Goal: Task Accomplishment & Management: Manage account settings

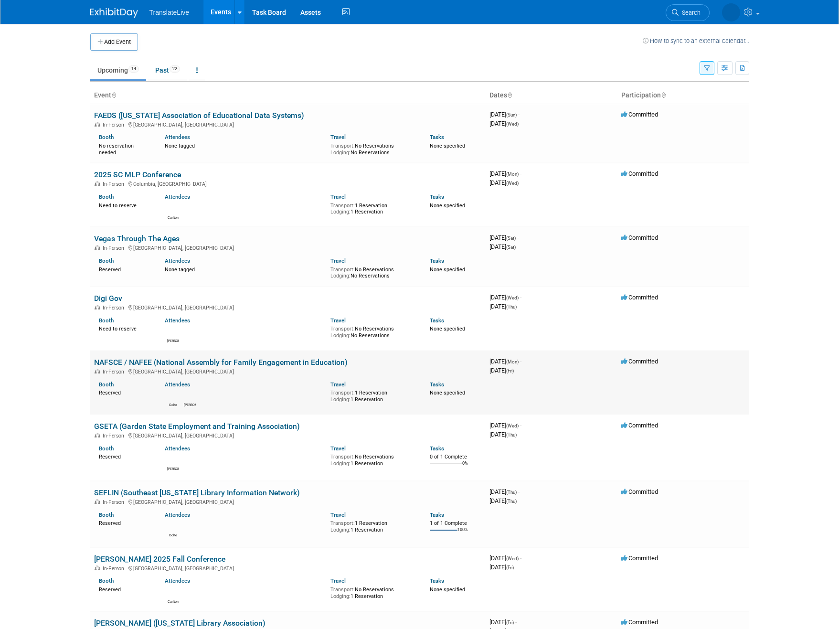
click at [167, 361] on link "NAFSCE / NAFEE (National Assembly for Family Engagement in Education)" at bounding box center [220, 361] width 253 height 9
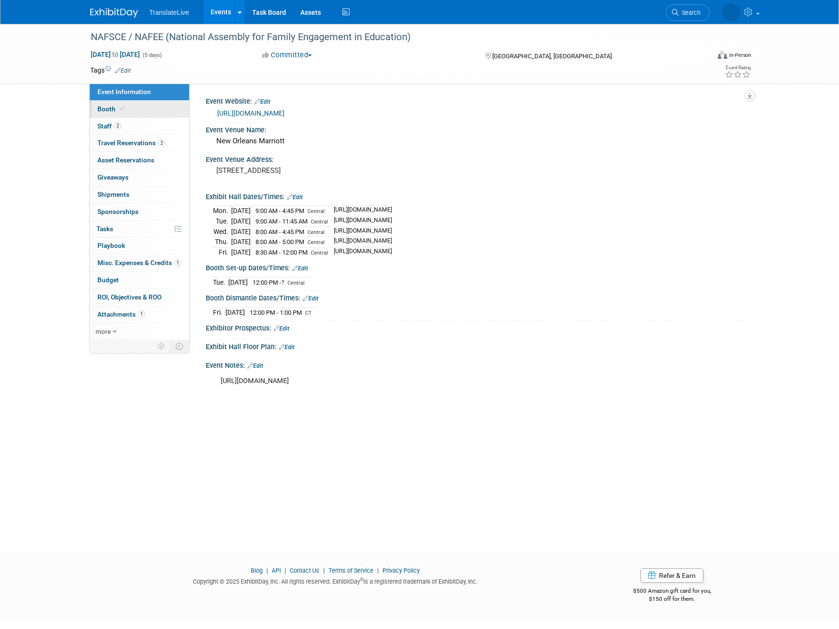
click at [109, 107] on span "Booth" at bounding box center [111, 109] width 29 height 8
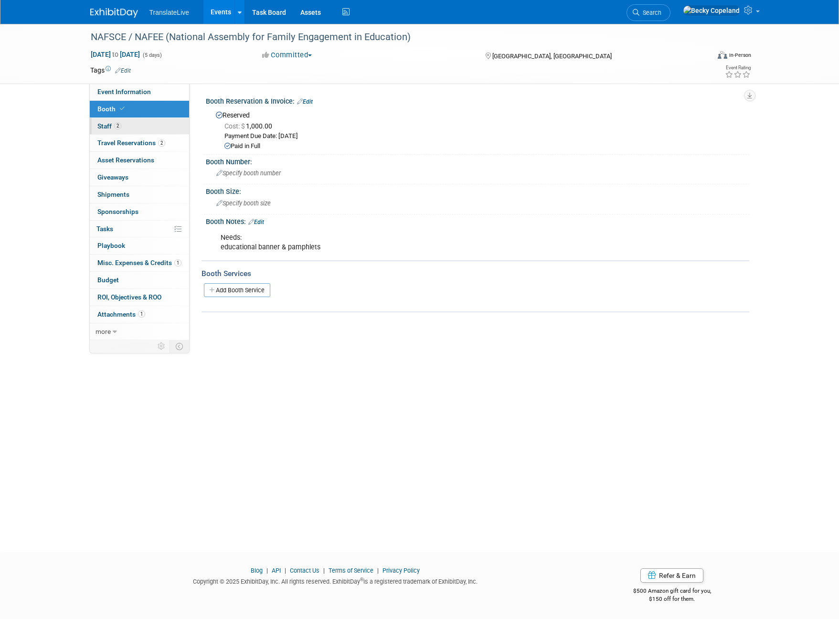
click at [107, 127] on span "Staff 2" at bounding box center [109, 126] width 24 height 8
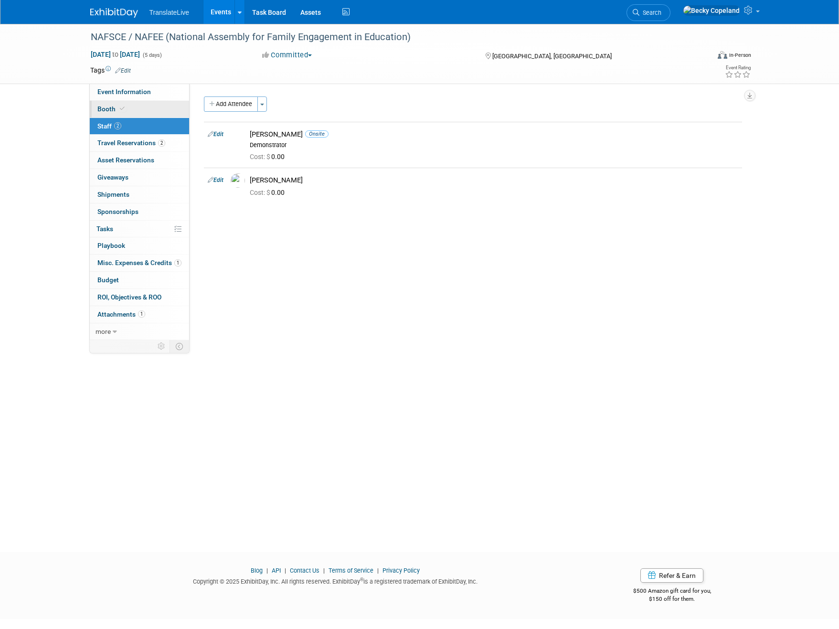
click at [110, 108] on span "Booth" at bounding box center [111, 109] width 29 height 8
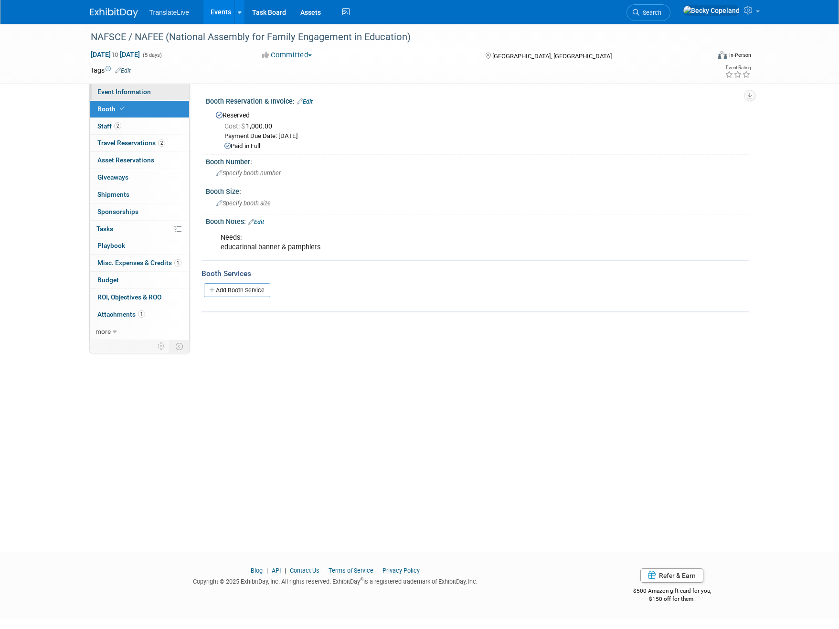
click at [111, 89] on span "Event Information" at bounding box center [123, 92] width 53 height 8
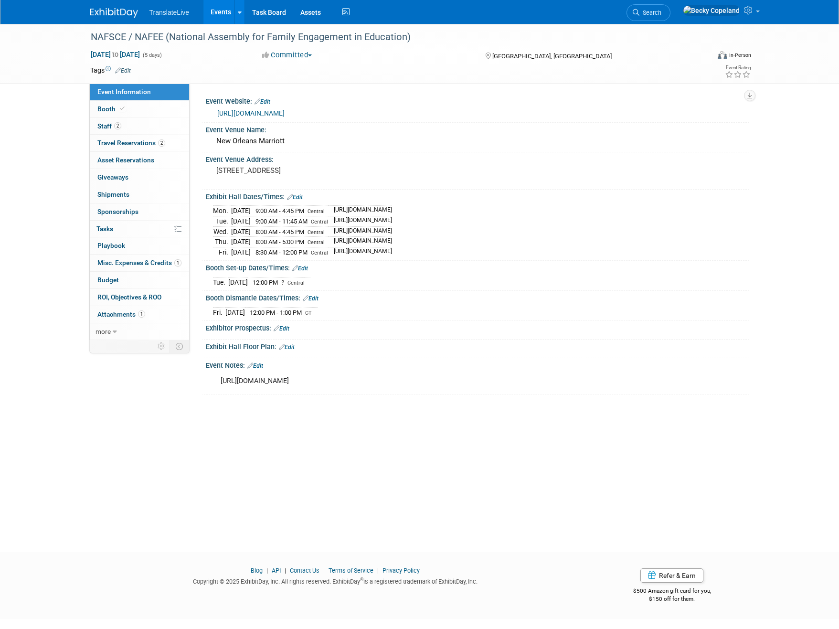
click at [303, 266] on link "Edit" at bounding box center [300, 268] width 16 height 7
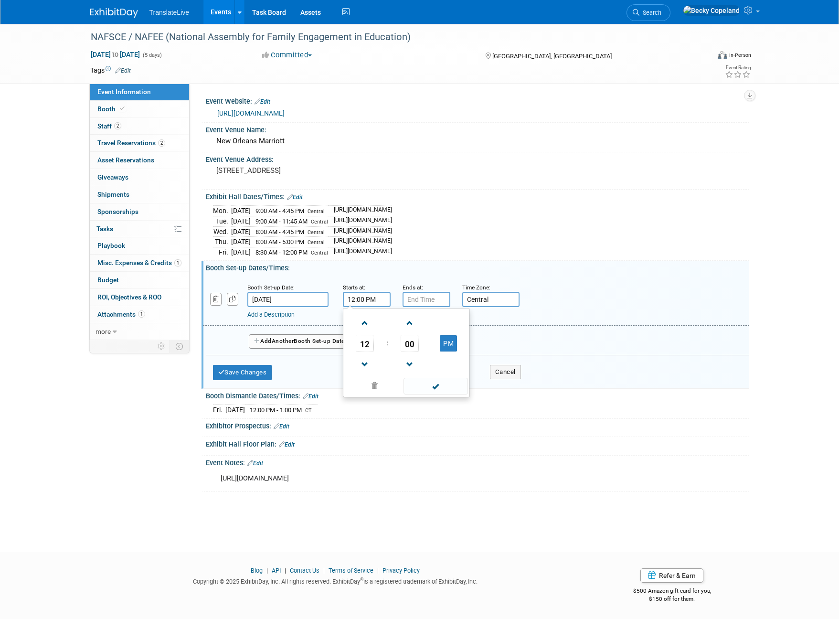
click at [376, 299] on input "12:00 PM" at bounding box center [367, 299] width 48 height 15
click at [363, 324] on span at bounding box center [364, 323] width 17 height 17
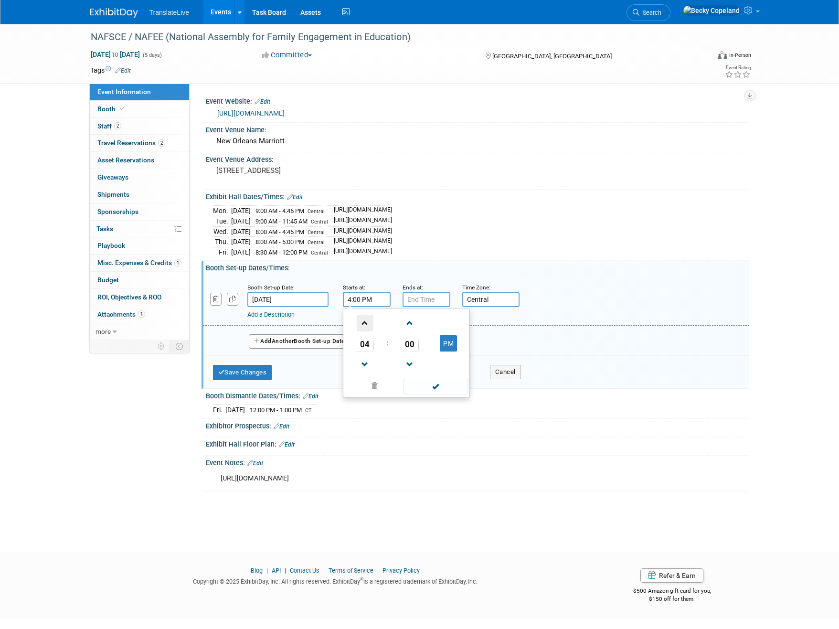
click at [363, 324] on span at bounding box center [364, 323] width 17 height 17
click at [367, 361] on span at bounding box center [364, 364] width 17 height 17
type input "4:00 PM"
click at [436, 382] on span at bounding box center [435, 385] width 64 height 17
click at [272, 370] on button "Save Changes" at bounding box center [242, 372] width 59 height 15
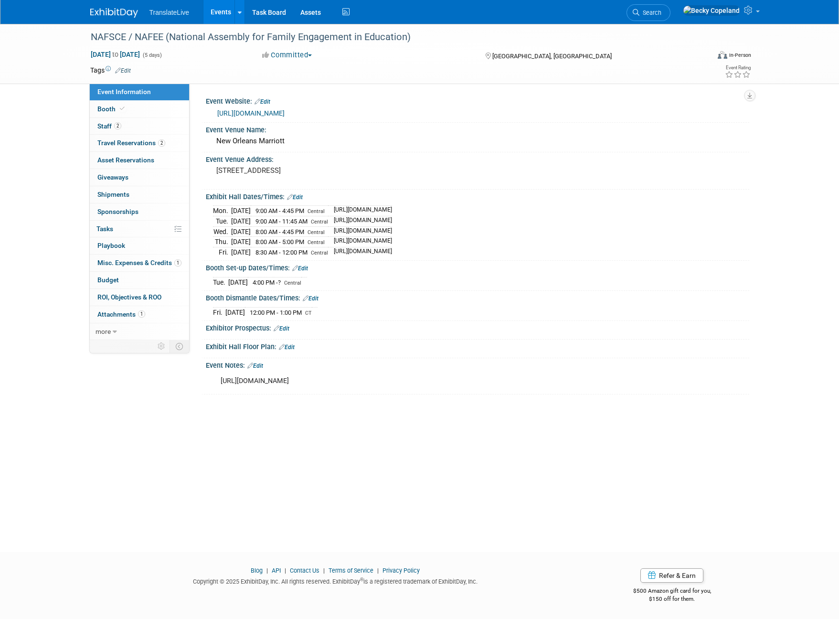
click at [368, 325] on div "Exhibitor Prospectus: Edit" at bounding box center [477, 327] width 543 height 12
click at [282, 283] on span "4:00 PM - ?" at bounding box center [267, 282] width 30 height 7
click at [304, 266] on link "Edit" at bounding box center [300, 268] width 16 height 7
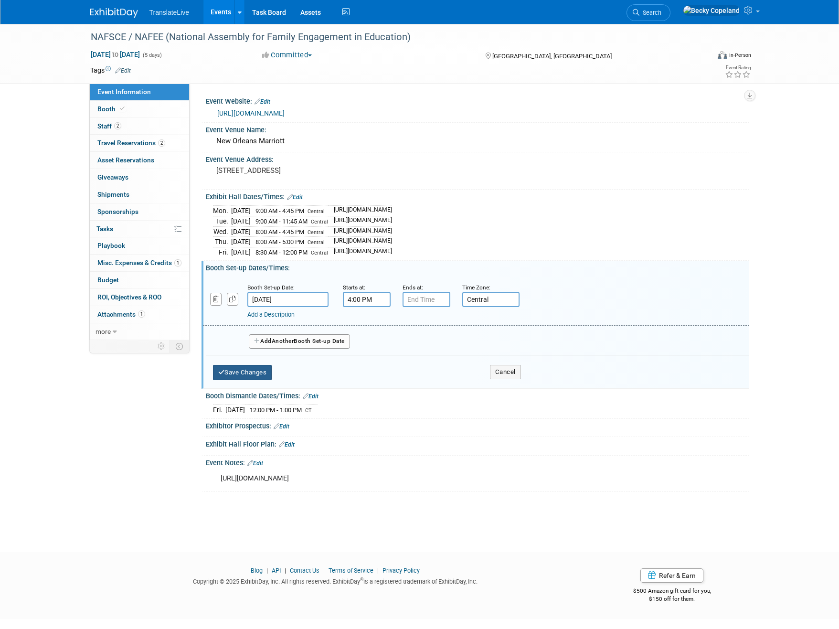
click at [260, 372] on button "Save Changes" at bounding box center [242, 372] width 59 height 15
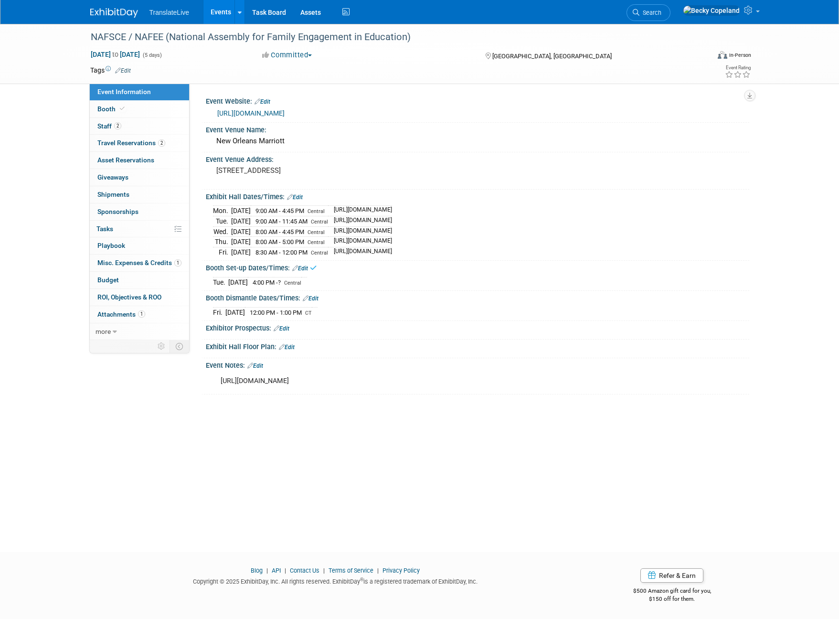
click at [302, 311] on span "12:00 PM - 1:00 PM" at bounding box center [276, 312] width 52 height 7
click at [314, 296] on link "Edit" at bounding box center [311, 298] width 16 height 7
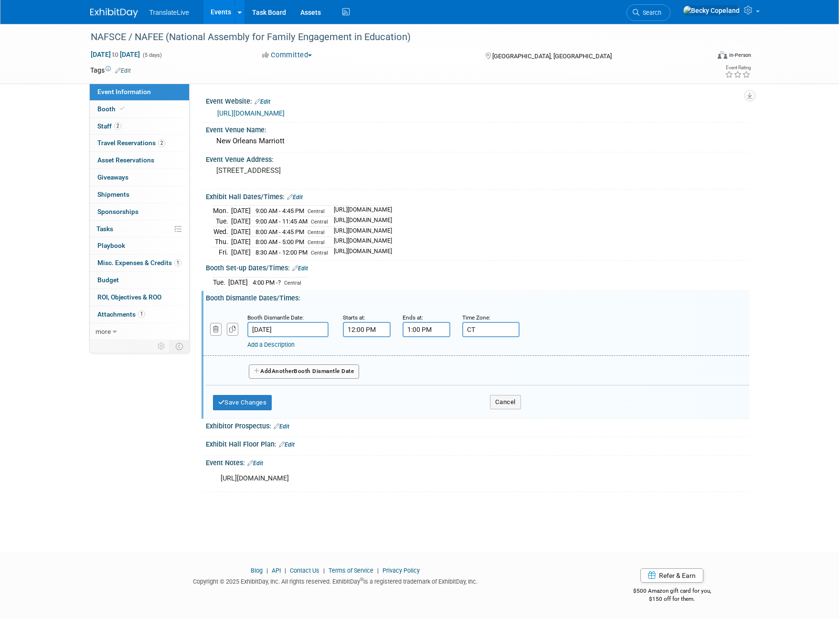
click at [379, 329] on input "12:00 PM" at bounding box center [367, 329] width 48 height 15
click at [365, 391] on span at bounding box center [364, 394] width 17 height 17
type input "10:00 AM"
click at [439, 418] on span at bounding box center [435, 416] width 64 height 17
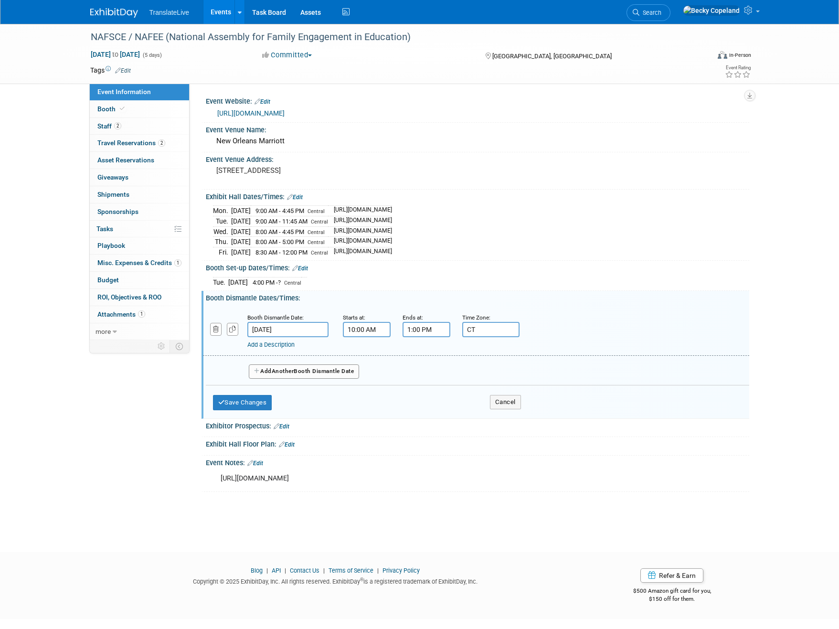
click at [297, 197] on link "Edit" at bounding box center [295, 197] width 16 height 7
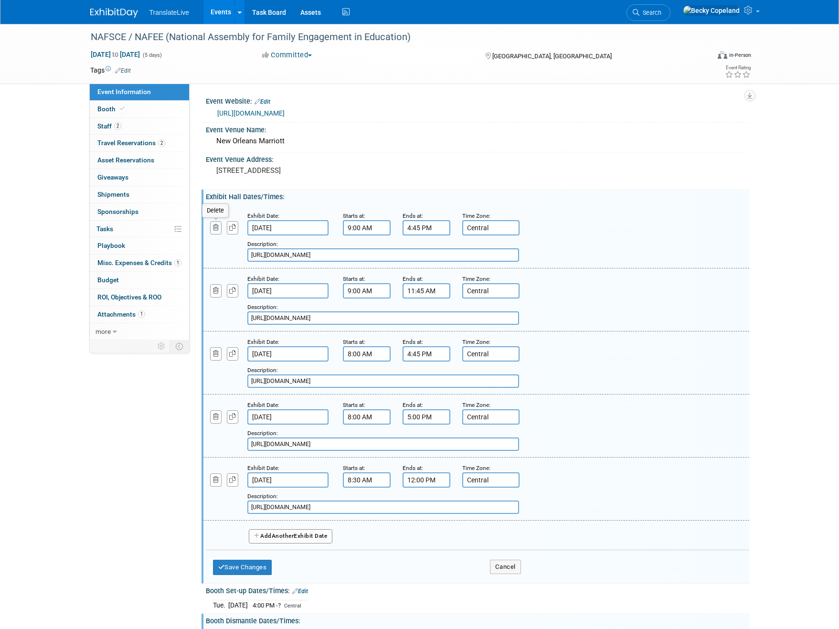
click at [215, 228] on icon "button" at bounding box center [216, 227] width 6 height 6
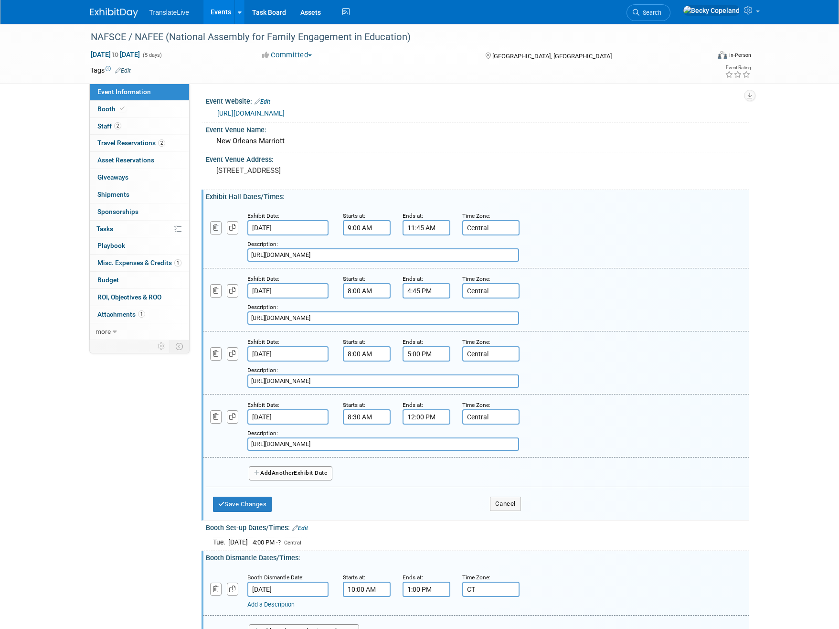
click at [215, 229] on icon "button" at bounding box center [216, 227] width 6 height 6
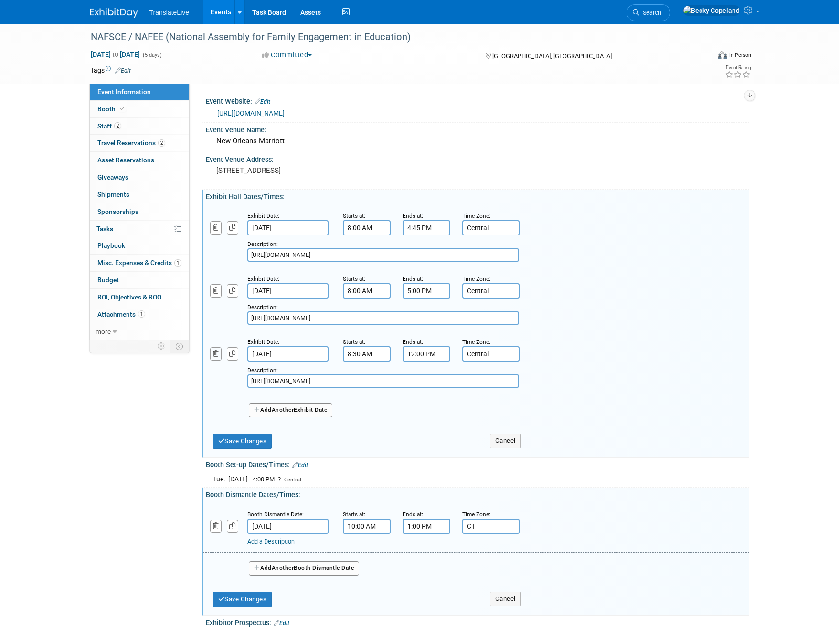
click at [214, 355] on icon "button" at bounding box center [216, 353] width 6 height 6
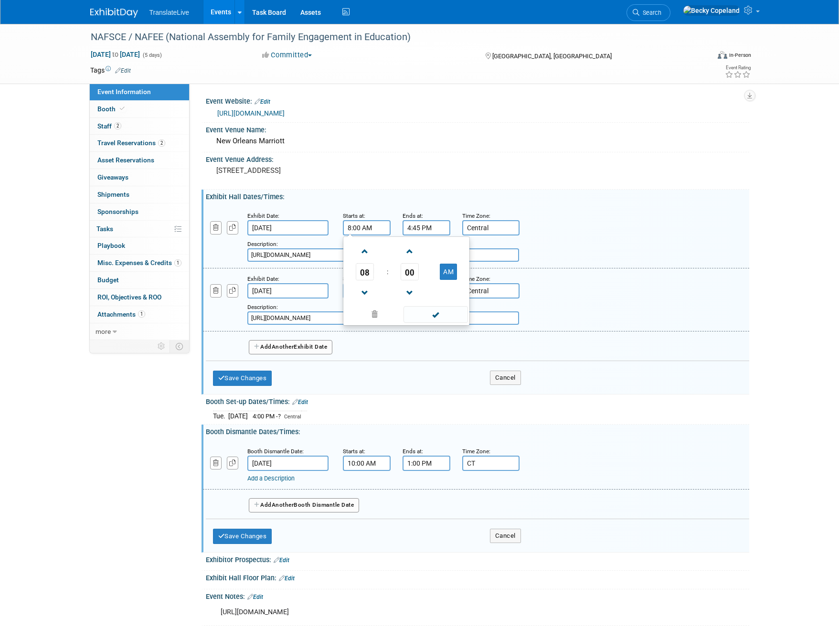
click at [364, 229] on input "8:00 AM" at bounding box center [367, 227] width 48 height 15
click at [368, 293] on span at bounding box center [364, 292] width 17 height 17
click at [363, 249] on span at bounding box center [364, 251] width 17 height 17
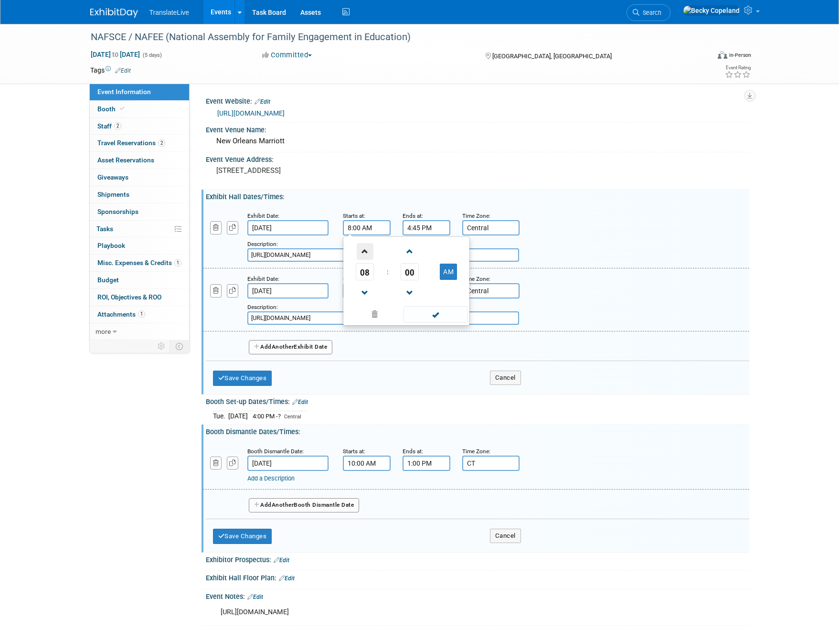
click at [363, 249] on span at bounding box center [364, 251] width 17 height 17
click at [411, 252] on span at bounding box center [409, 251] width 17 height 17
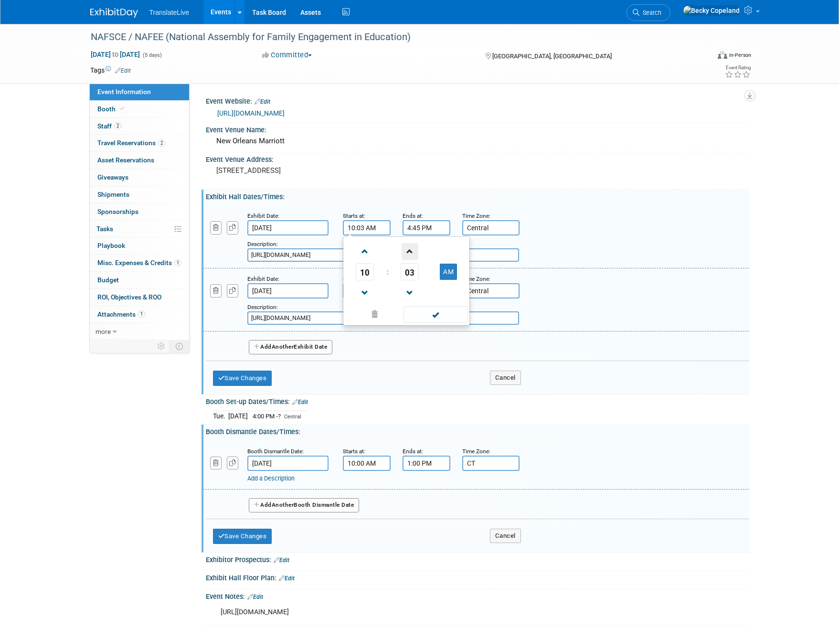
click at [411, 252] on span at bounding box center [409, 251] width 17 height 17
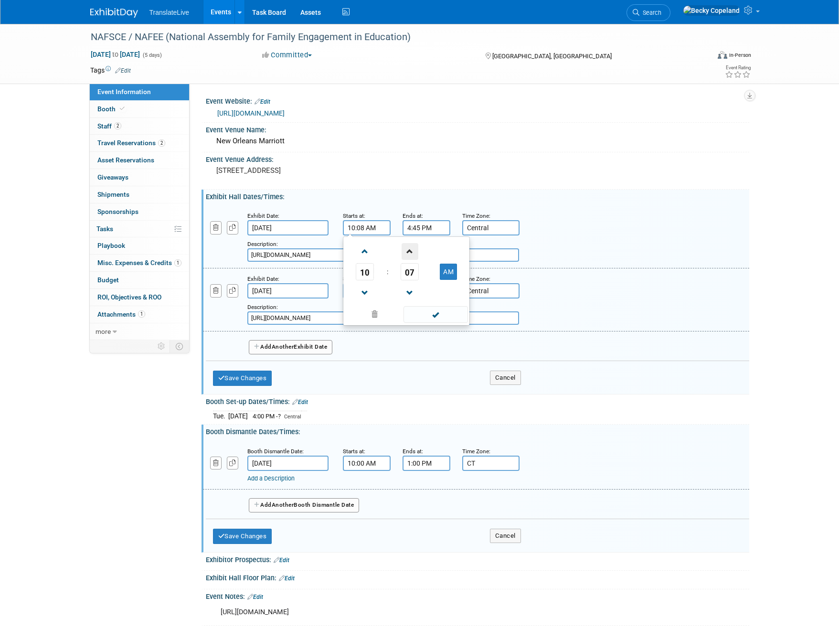
click at [411, 252] on span at bounding box center [409, 251] width 17 height 17
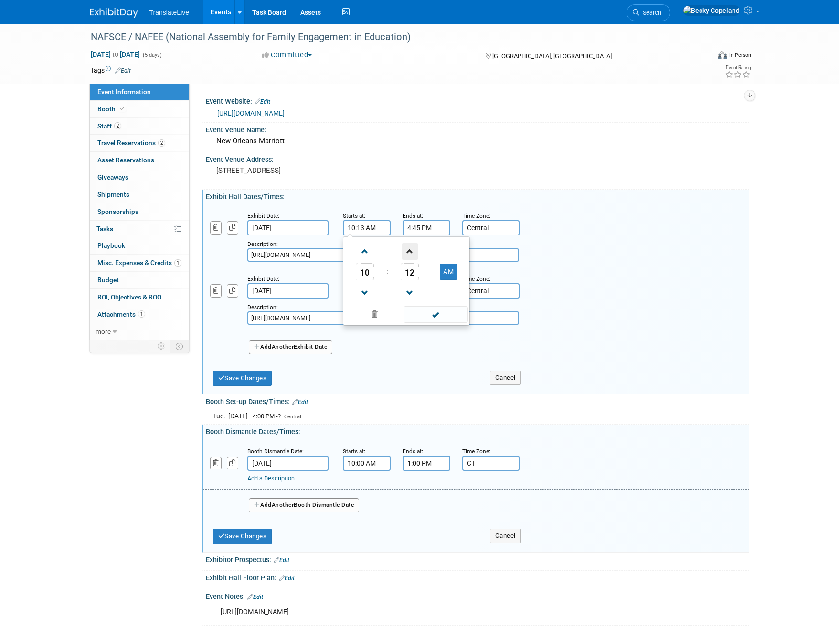
click at [411, 252] on span at bounding box center [409, 251] width 17 height 17
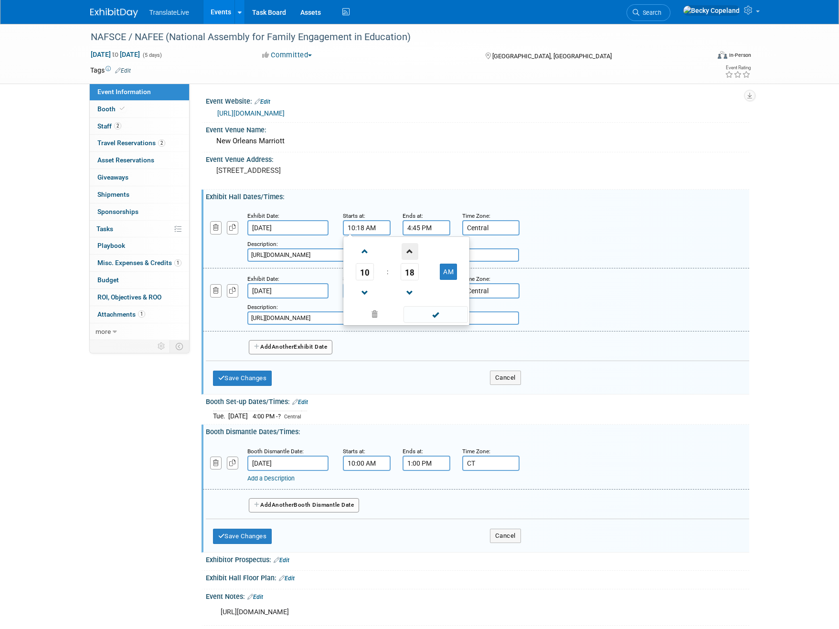
click at [411, 252] on span at bounding box center [409, 251] width 17 height 17
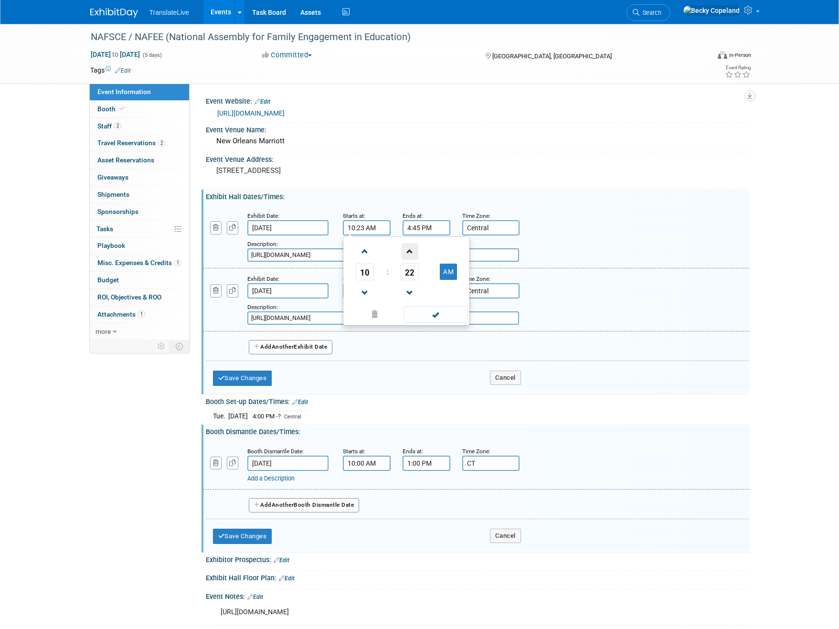
click at [411, 252] on span at bounding box center [409, 251] width 17 height 17
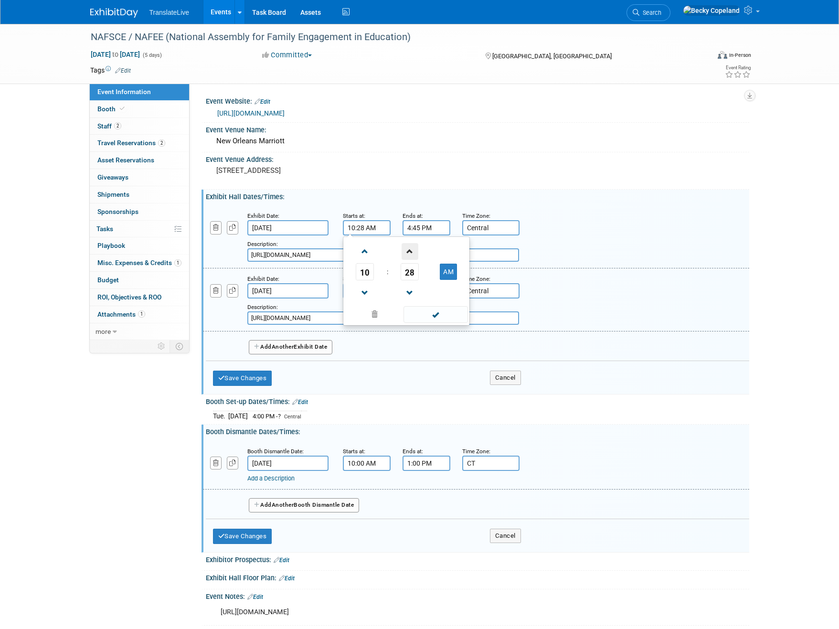
click at [411, 252] on span at bounding box center [409, 251] width 17 height 17
type input "10:30 AM"
click at [436, 313] on span at bounding box center [435, 314] width 64 height 17
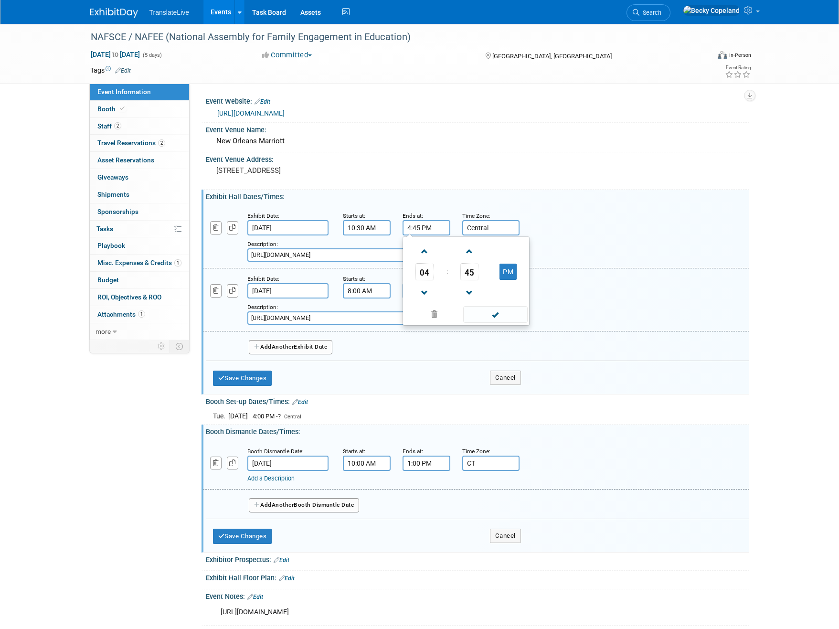
click at [417, 229] on input "4:45 PM" at bounding box center [426, 227] width 48 height 15
click at [424, 250] on span at bounding box center [424, 251] width 17 height 17
click at [468, 289] on span at bounding box center [469, 292] width 17 height 17
click at [470, 269] on span "44" at bounding box center [469, 271] width 18 height 17
click at [419, 251] on td "00" at bounding box center [420, 252] width 31 height 26
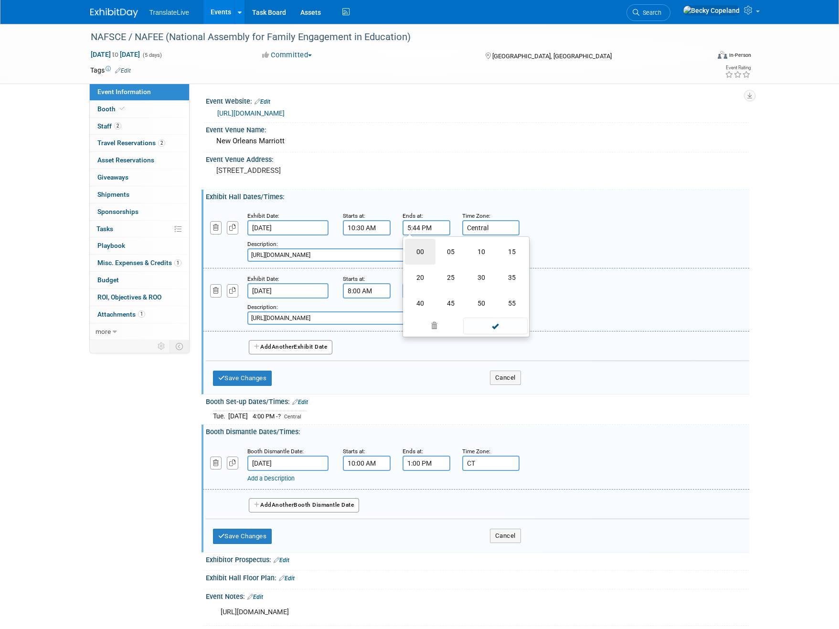
type input "5:00 PM"
click at [509, 308] on span at bounding box center [495, 314] width 64 height 17
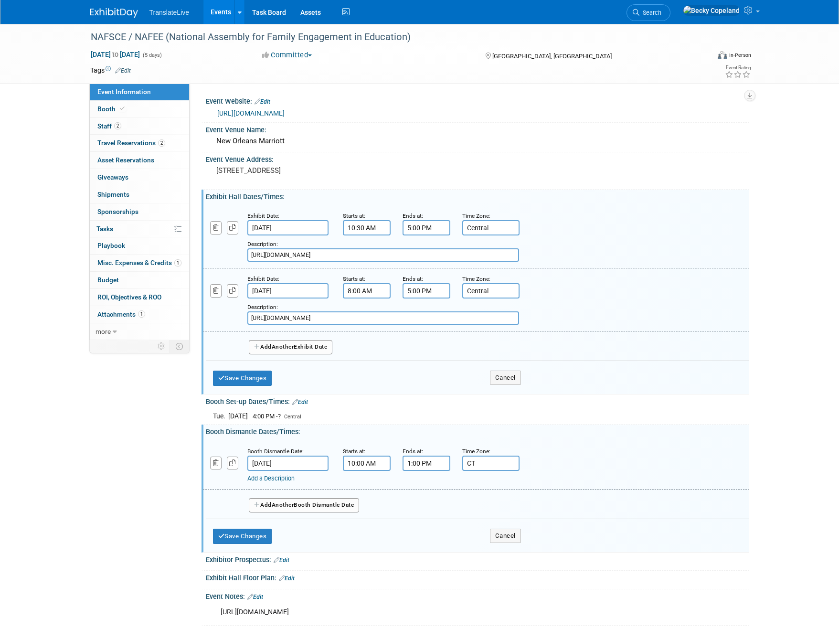
click at [361, 287] on input "8:00 AM" at bounding box center [367, 290] width 48 height 15
click at [365, 315] on span at bounding box center [364, 314] width 17 height 17
type input "9:00 AM"
click at [557, 261] on div "Description: https://www.engagementassembly.org/event/1aec8e33-74bf-437b-a64a-6…" at bounding box center [451, 250] width 408 height 23
click at [236, 385] on button "Save Changes" at bounding box center [242, 377] width 59 height 15
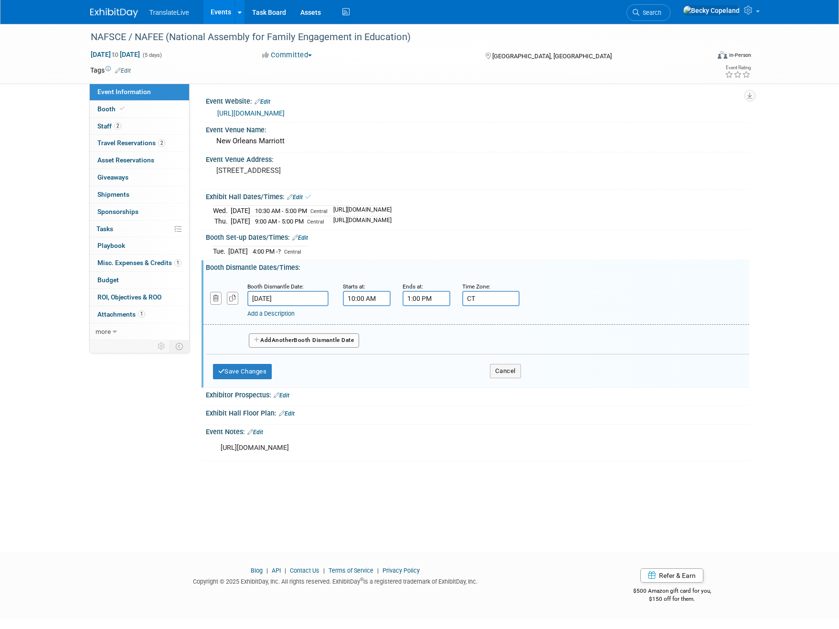
click at [288, 445] on div "https://www.engagementassembly.org/N2lYex" at bounding box center [429, 447] width 430 height 19
drag, startPoint x: 367, startPoint y: 446, endPoint x: 217, endPoint y: 451, distance: 150.4
click at [217, 451] on div "https://www.engagementassembly.org/N2lYex" at bounding box center [429, 447] width 430 height 19
copy div "https://www.engagementassembly.org/N2lYex"
click at [253, 370] on button "Save Changes" at bounding box center [242, 371] width 59 height 15
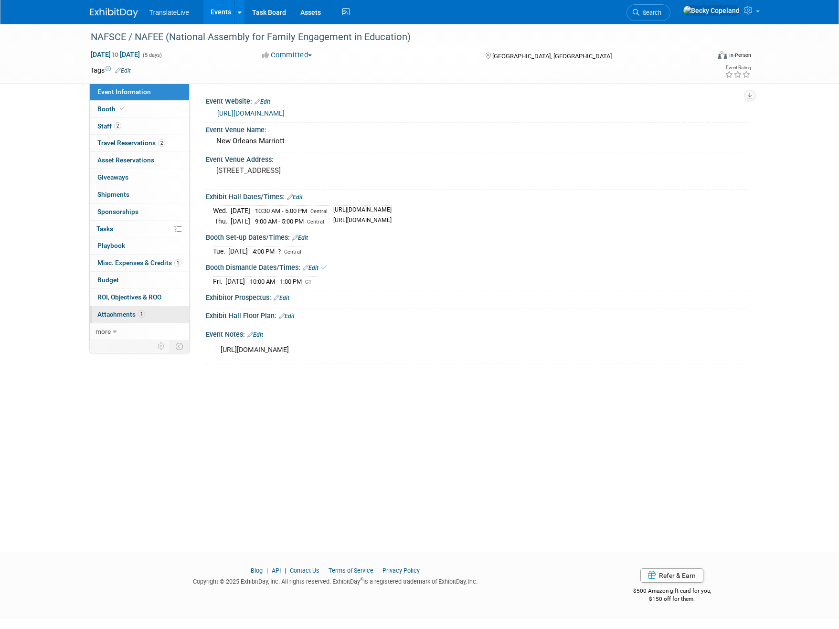
click at [126, 315] on span "Attachments 1" at bounding box center [121, 314] width 48 height 8
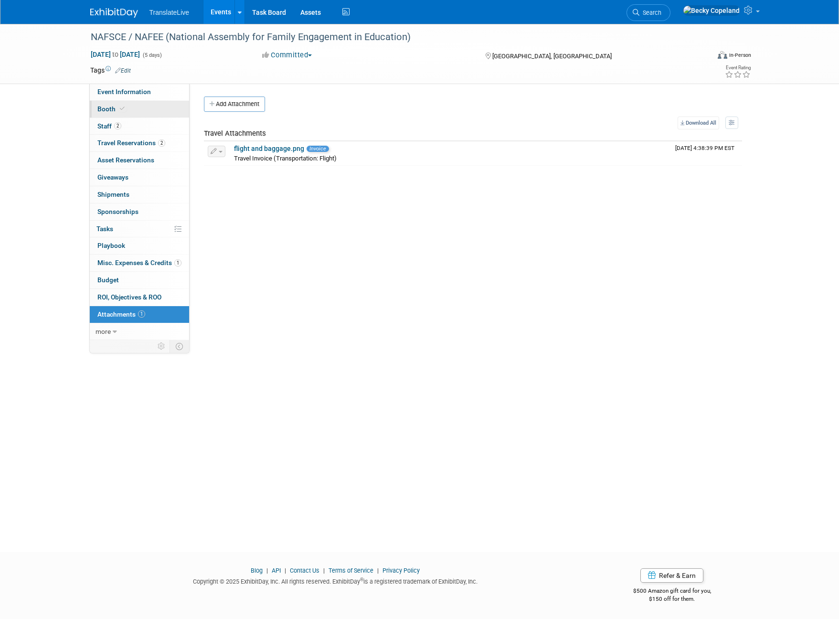
click at [123, 107] on icon at bounding box center [122, 108] width 5 height 5
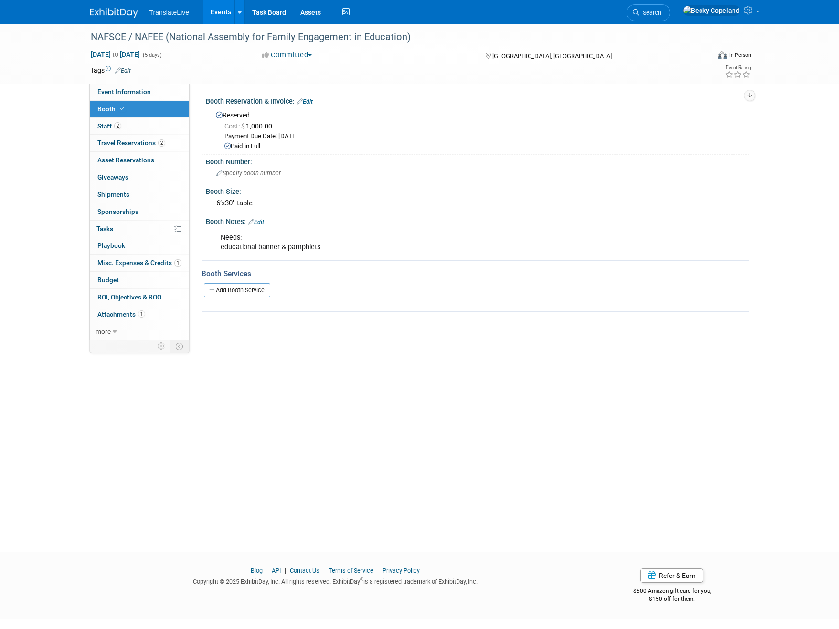
click at [223, 11] on link "Events" at bounding box center [220, 12] width 35 height 24
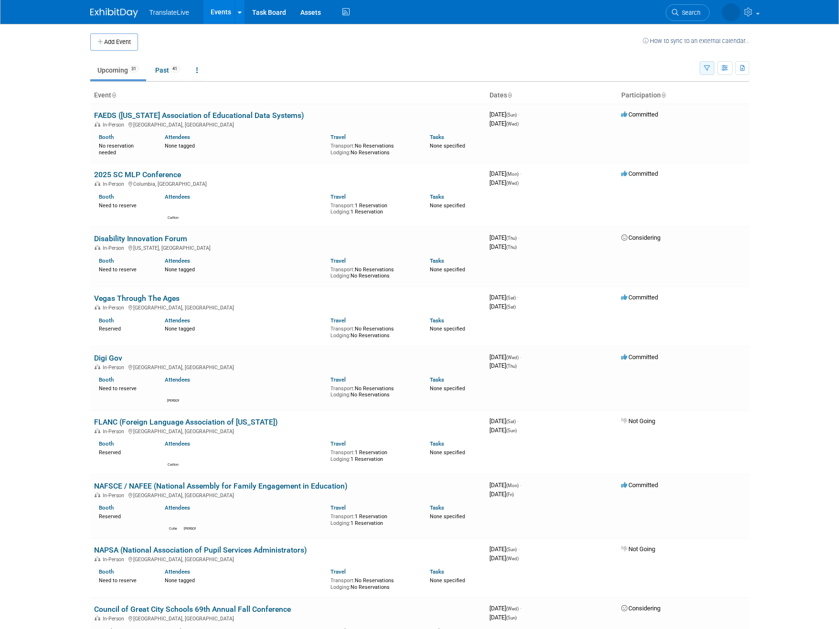
click at [705, 69] on icon "button" at bounding box center [706, 68] width 6 height 6
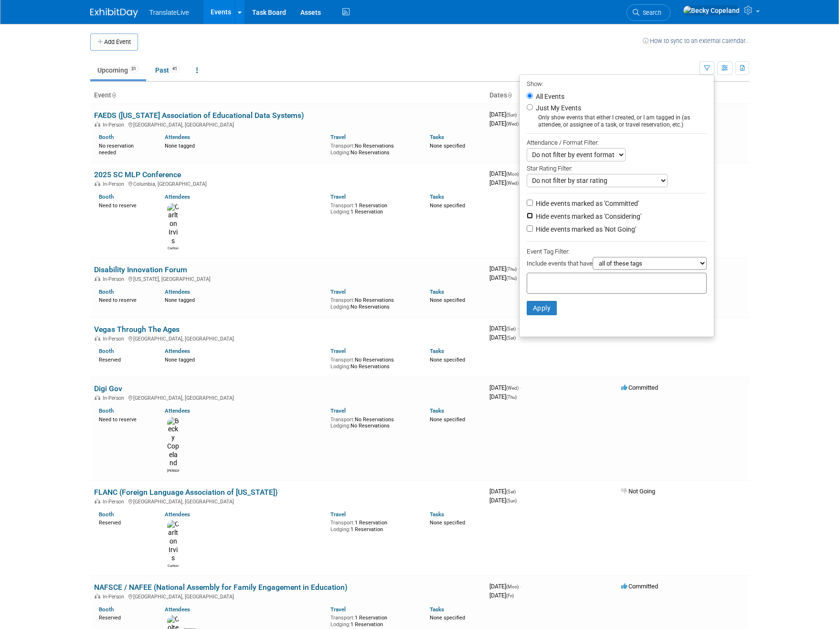
click at [527, 213] on input "Hide events marked as 'Considering'" at bounding box center [529, 215] width 6 height 6
checkbox input "true"
click at [526, 225] on input "Hide events marked as 'Not Going'" at bounding box center [529, 228] width 6 height 6
checkbox input "true"
click at [534, 310] on button "Apply" at bounding box center [541, 308] width 31 height 14
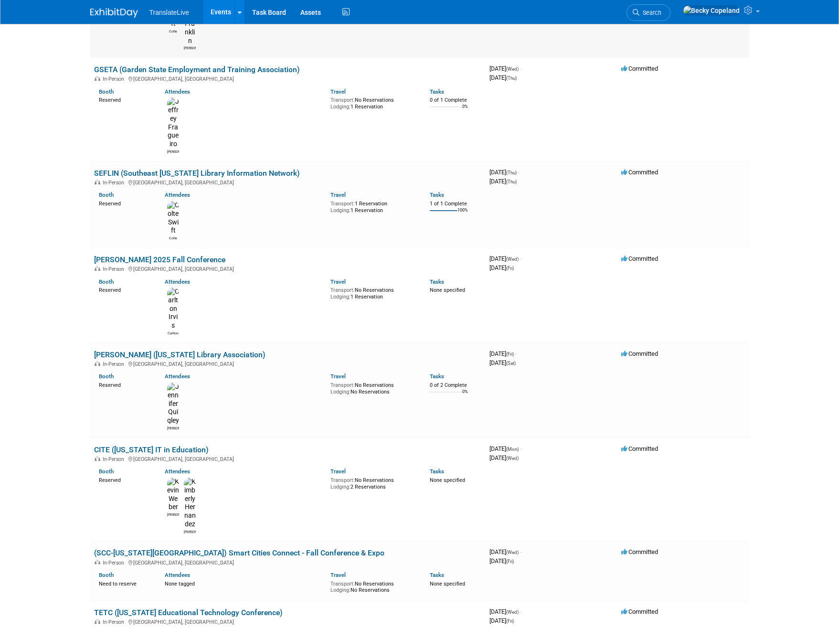
scroll to position [467, 0]
click at [181, 547] on link "(SCC-[US_STATE][GEOGRAPHIC_DATA]) Smart Cities Connect - Fall Conference & Expo" at bounding box center [239, 551] width 290 height 9
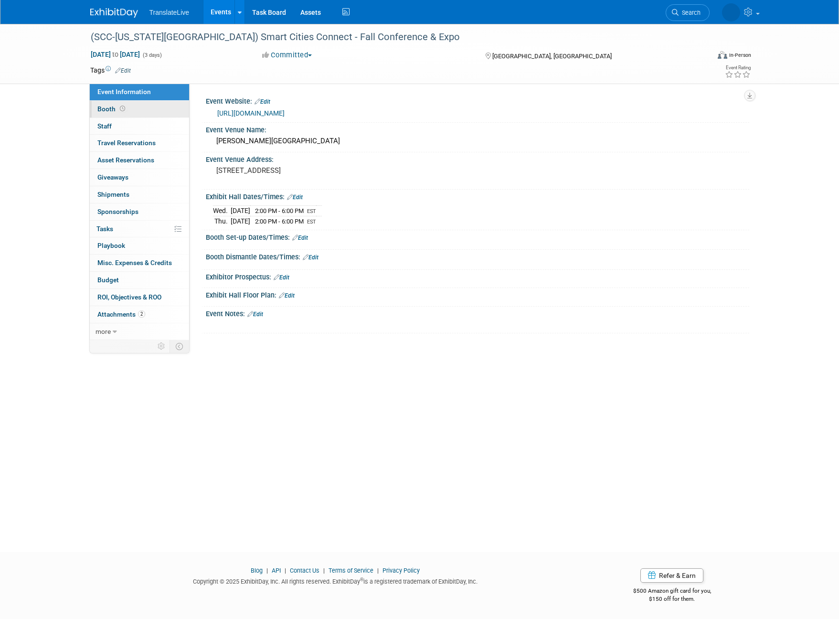
click at [104, 110] on span "Booth" at bounding box center [112, 109] width 30 height 8
